Goal: Information Seeking & Learning: Stay updated

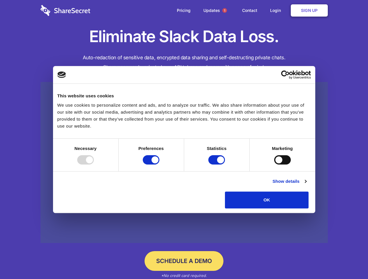
click at [94, 165] on div at bounding box center [85, 159] width 17 height 9
click at [159, 165] on input "Preferences" at bounding box center [151, 159] width 17 height 9
checkbox input "false"
click at [217, 165] on input "Statistics" at bounding box center [216, 159] width 17 height 9
checkbox input "false"
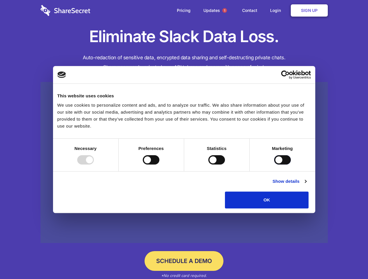
click at [274, 165] on input "Marketing" at bounding box center [282, 159] width 17 height 9
checkbox input "true"
click at [306, 185] on link "Show details" at bounding box center [289, 181] width 34 height 7
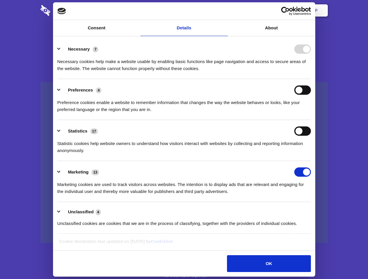
click at [313, 211] on ul "Necessary 7 Necessary cookies help make a website usable by enabling basic func…" at bounding box center [183, 136] width 259 height 196
click at [224, 10] on span "1" at bounding box center [224, 10] width 5 height 5
